Goal: Navigation & Orientation: Go to known website

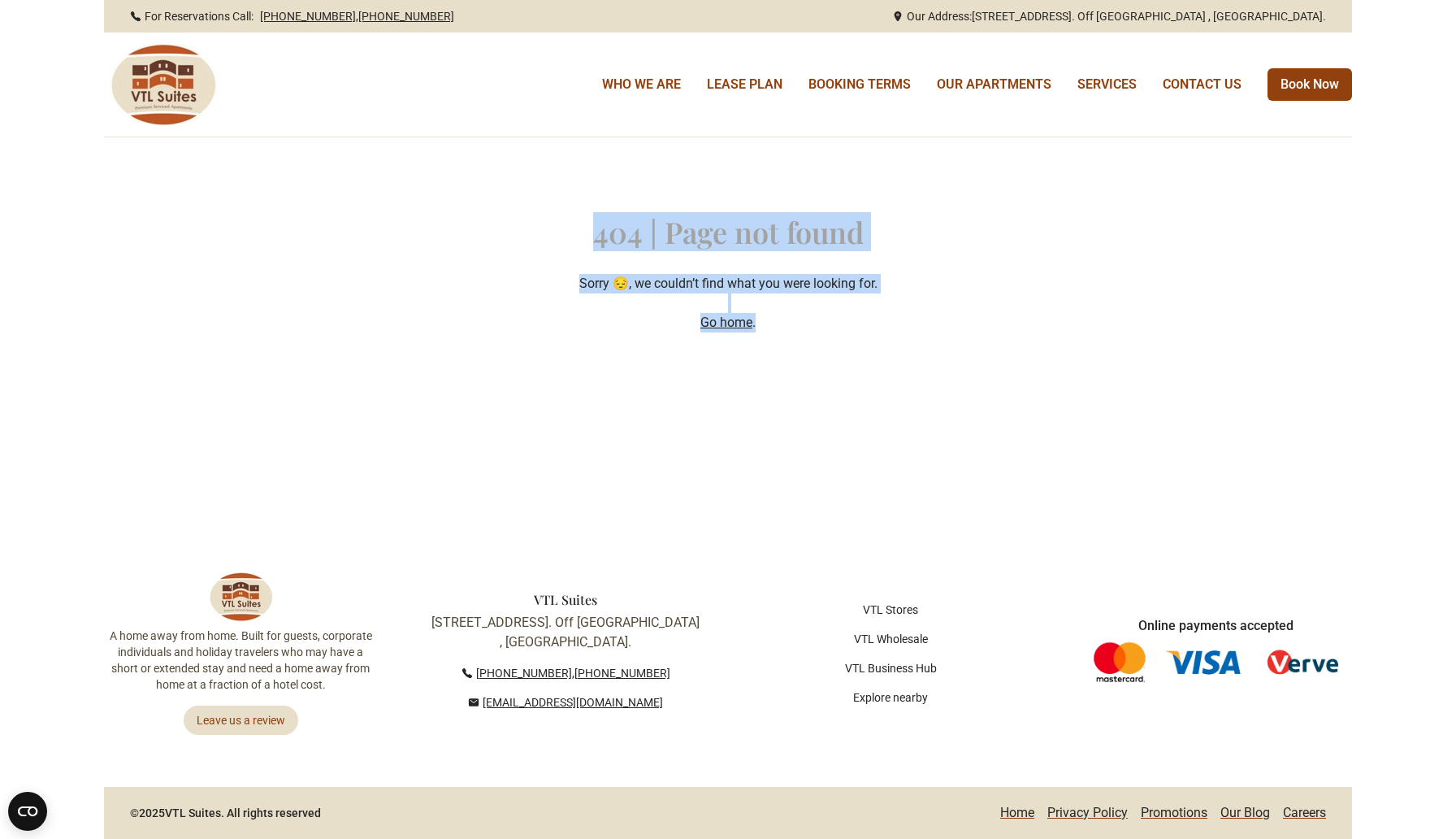
drag, startPoint x: 595, startPoint y: 208, endPoint x: 942, endPoint y: 409, distance: 401.0
click at [942, 409] on div "404 | Page not found Sorry 😔, we couldn’t find what you were looking for. Go ho…" at bounding box center [728, 273] width 1248 height 273
click at [918, 342] on div "404 | Page not found Sorry 😔, we couldn’t find what you were looking for. Go ho…" at bounding box center [728, 273] width 1248 height 273
